Goal: Communication & Community: Answer question/provide support

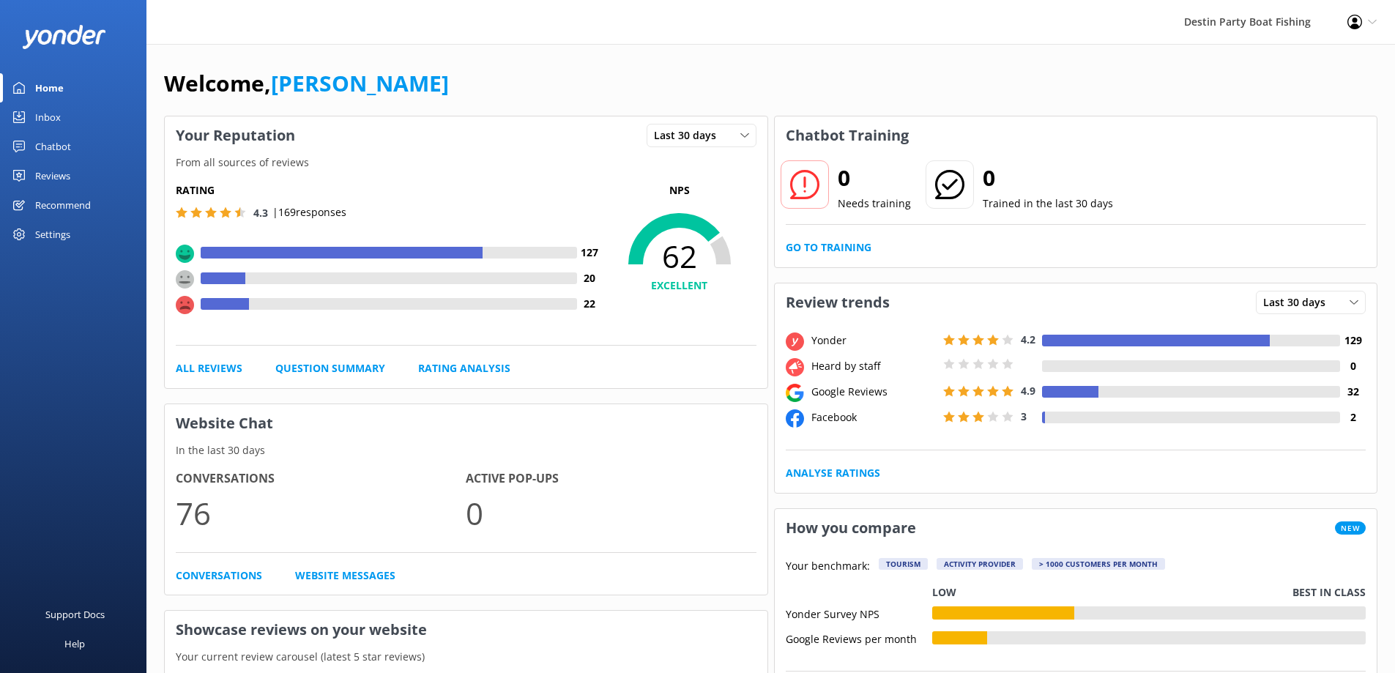
click at [67, 185] on div "Reviews" at bounding box center [52, 175] width 35 height 29
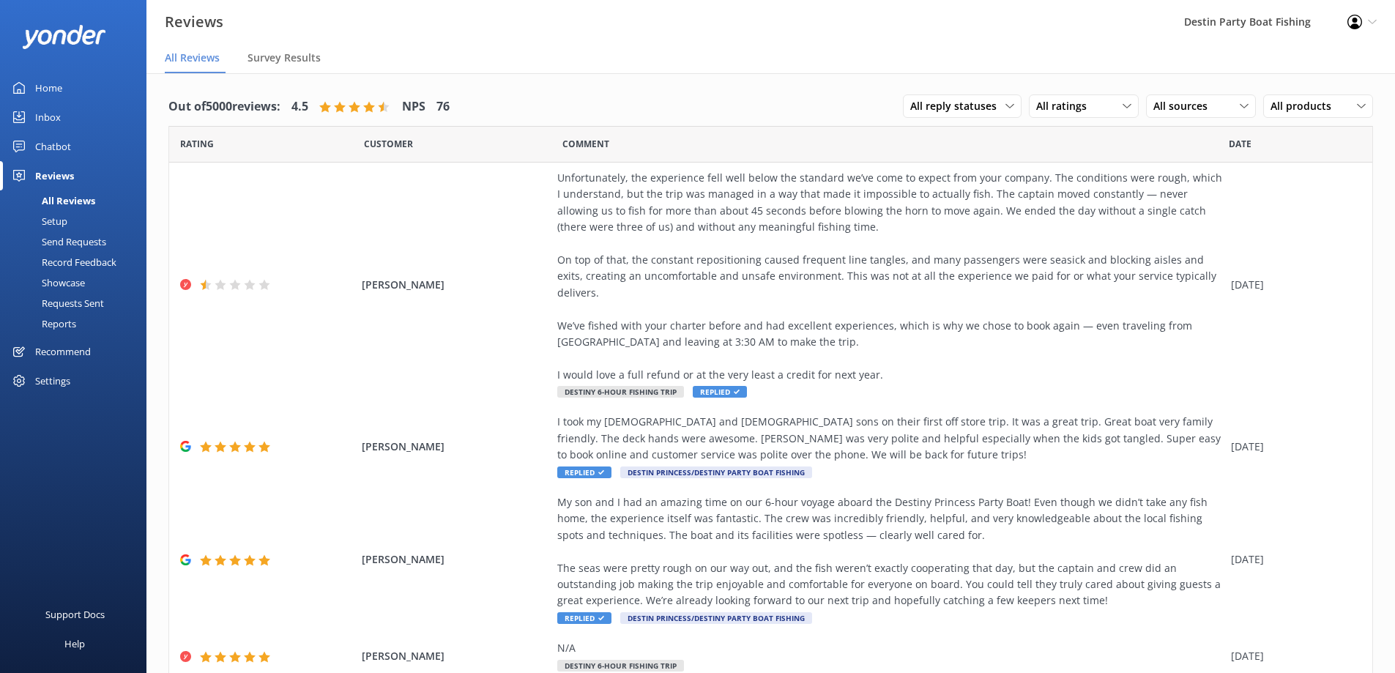
click at [45, 109] on div "Inbox" at bounding box center [48, 117] width 26 height 29
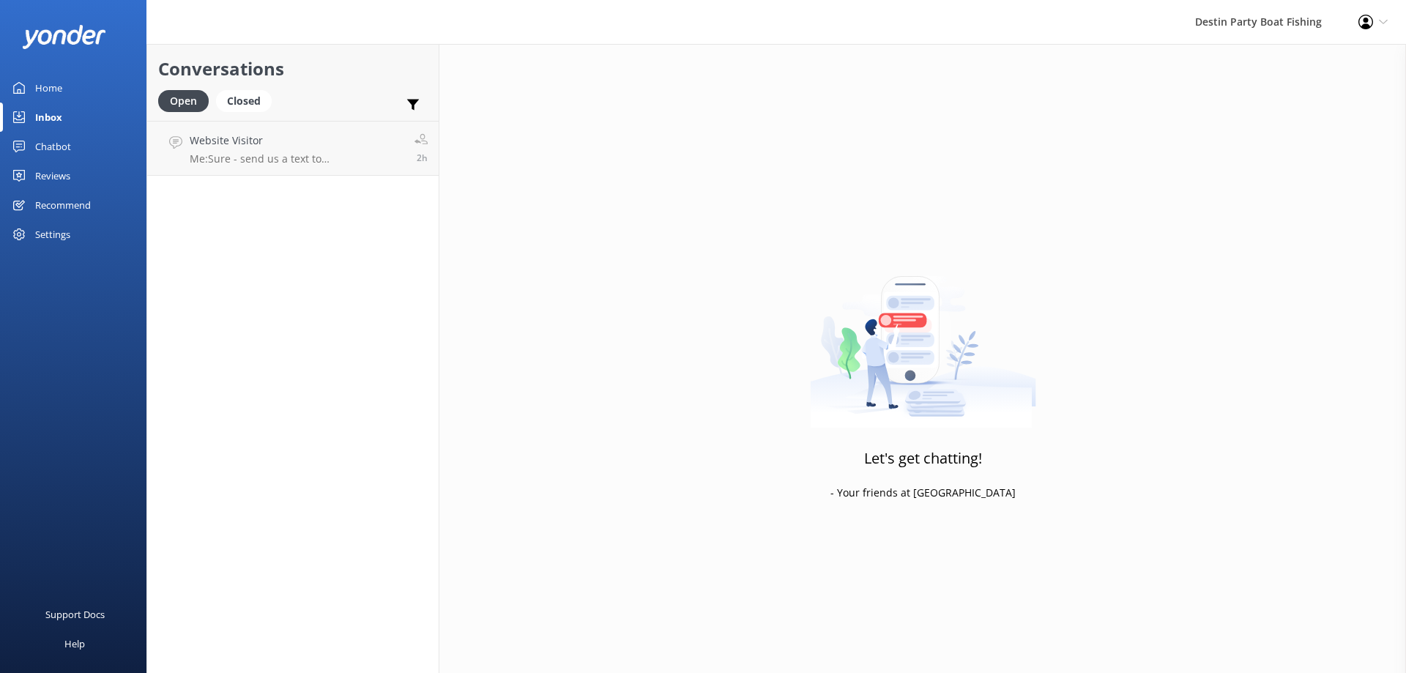
click at [53, 76] on div "Home" at bounding box center [48, 87] width 27 height 29
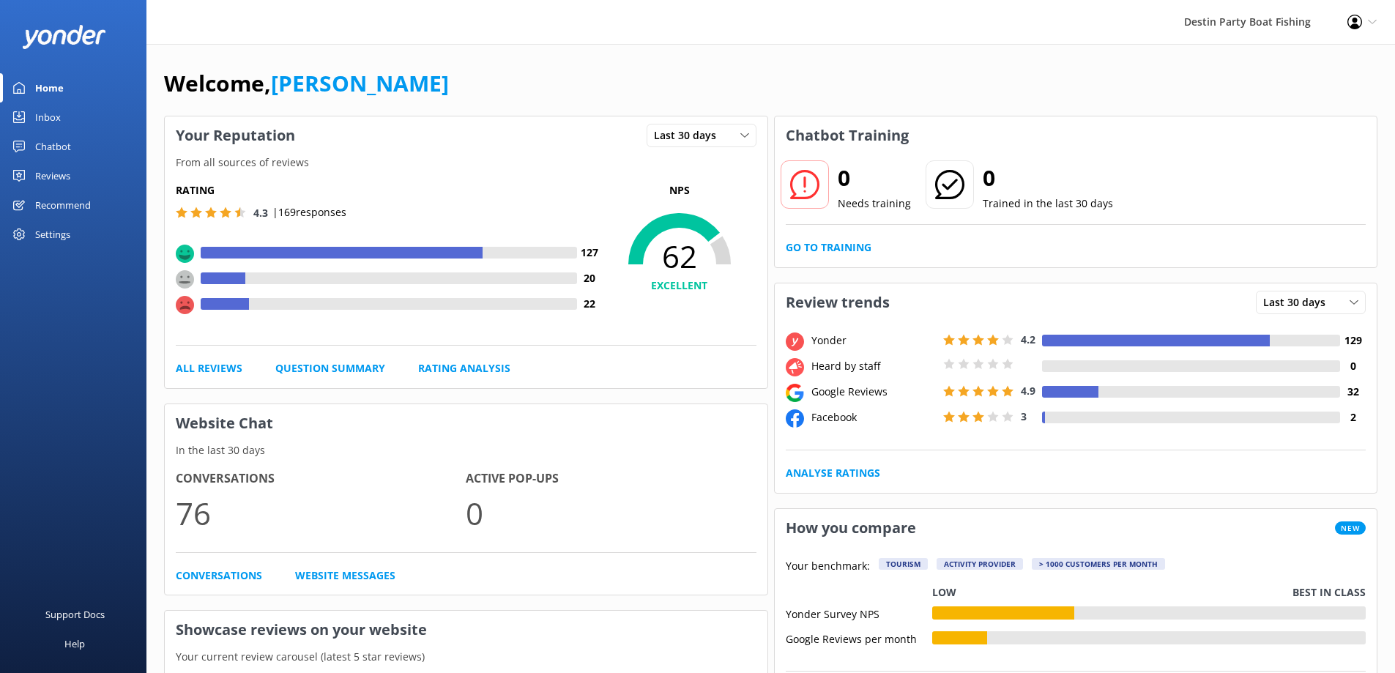
click at [57, 118] on div "Inbox" at bounding box center [48, 117] width 26 height 29
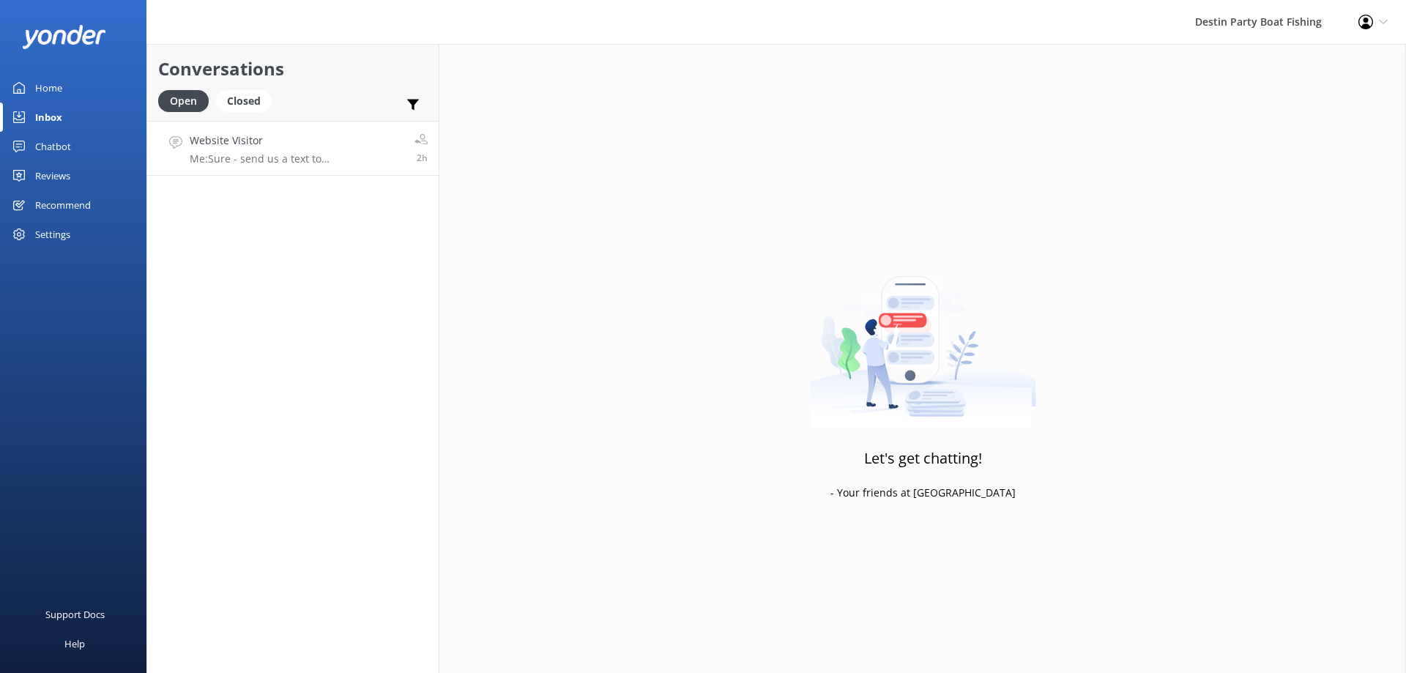
click at [256, 152] on p "Me: Sure - send us a text to [PHONE_NUMBER]." at bounding box center [297, 158] width 214 height 13
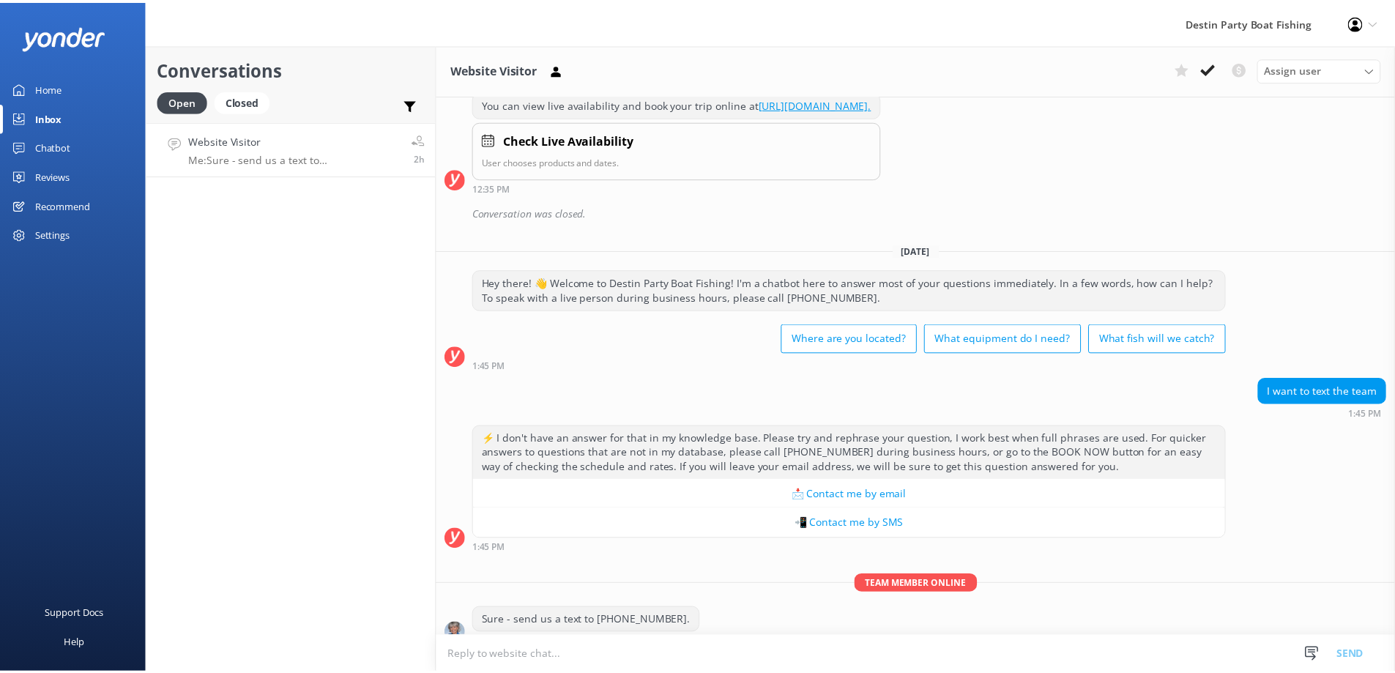
scroll to position [1421, 0]
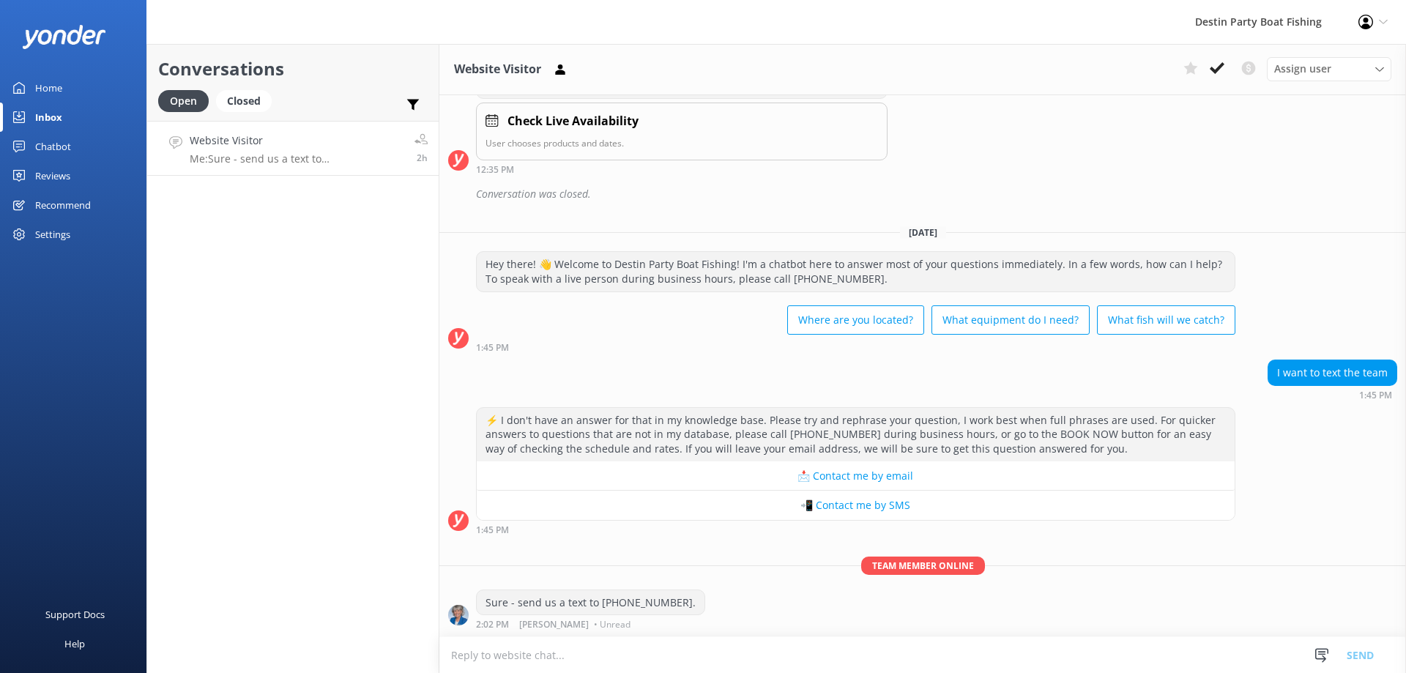
click at [55, 70] on div at bounding box center [73, 36] width 146 height 73
click at [57, 91] on div "Home" at bounding box center [48, 87] width 27 height 29
